Goal: Obtain resource: Download file/media

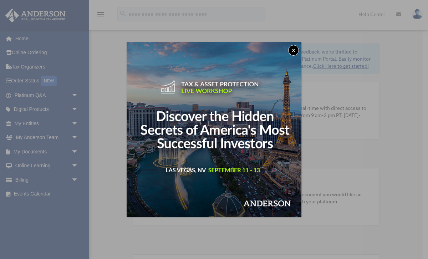
click at [295, 50] on button "x" at bounding box center [293, 50] width 11 height 11
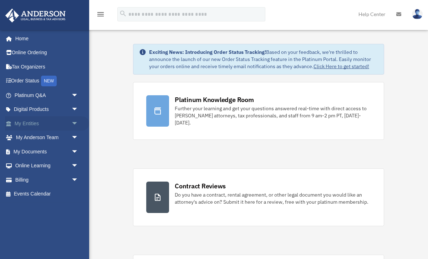
click at [35, 123] on link "My Entities arrow_drop_down" at bounding box center [47, 123] width 84 height 14
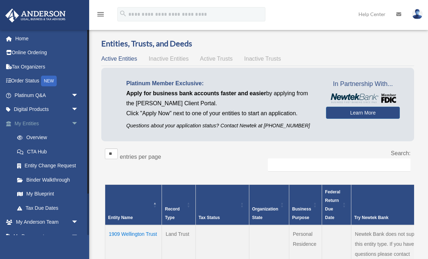
click at [35, 123] on link "My Entities arrow_drop_down" at bounding box center [47, 123] width 84 height 14
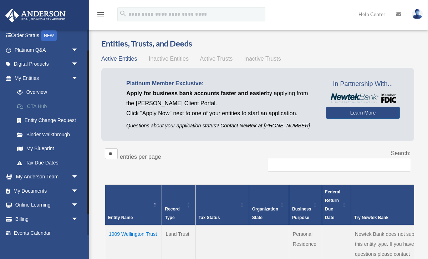
scroll to position [46, 0]
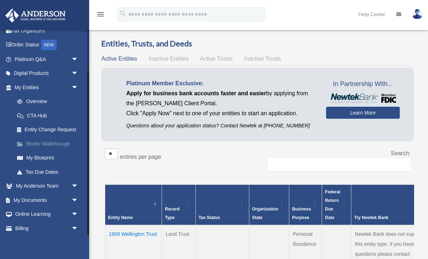
scroll to position [52, 0]
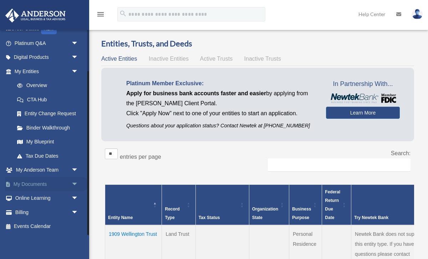
click at [41, 183] on link "My Documents arrow_drop_down" at bounding box center [47, 184] width 84 height 14
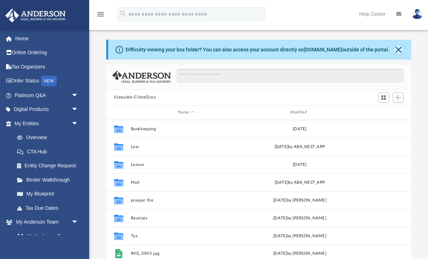
scroll to position [162, 305]
click at [399, 50] on button "Close" at bounding box center [399, 50] width 10 height 10
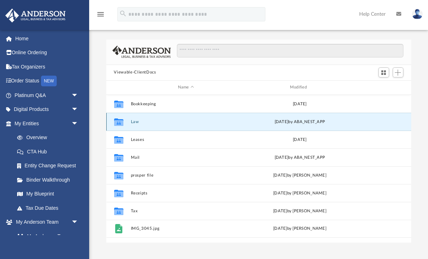
click at [135, 122] on button "Law" at bounding box center [186, 121] width 111 height 5
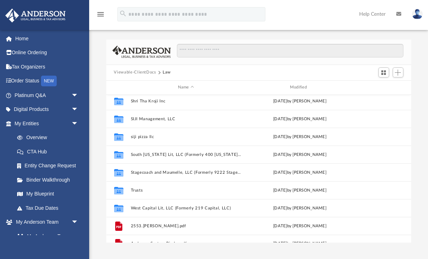
scroll to position [262, 0]
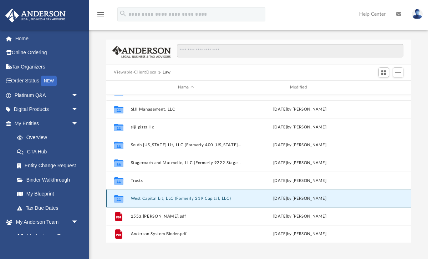
click at [157, 199] on button "West Capital Lit, LLC (Formerly 219 Capital, LLC)" at bounding box center [186, 198] width 111 height 5
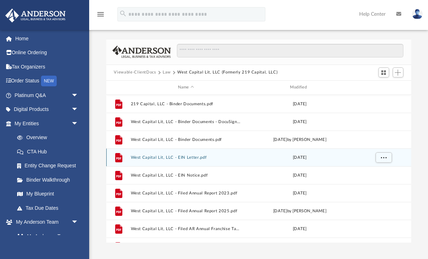
click at [183, 156] on button "West Capital Lit, LLC - EIN Letter.pdf" at bounding box center [186, 157] width 111 height 5
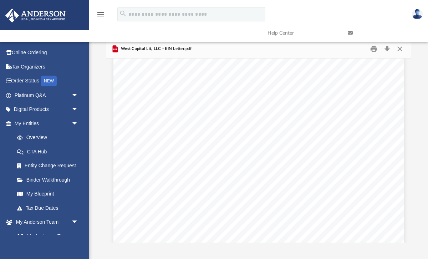
scroll to position [76, 0]
